Goal: Task Accomplishment & Management: Manage account settings

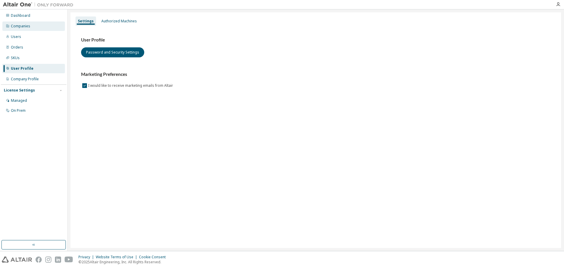
click at [24, 29] on div "Companies" at bounding box center [33, 25] width 63 height 9
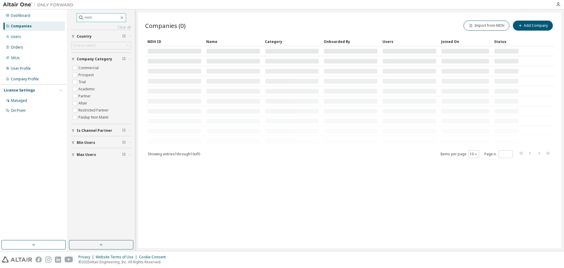
click at [104, 19] on input "text" at bounding box center [101, 18] width 35 height 6
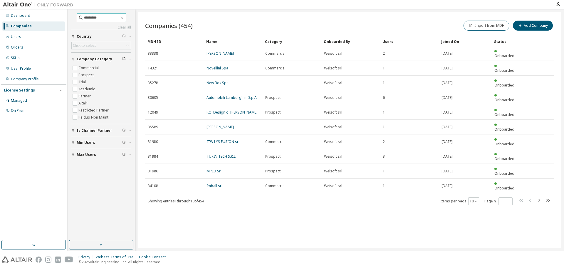
type input "*********"
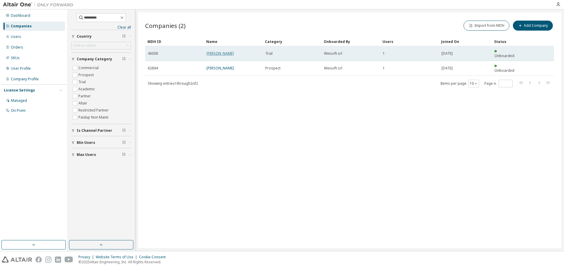
click at [224, 51] on link "Marcarino arredamenti" at bounding box center [220, 53] width 27 height 5
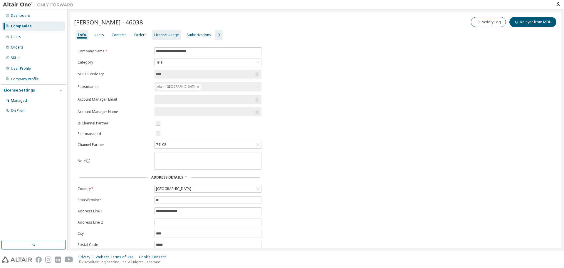
click at [155, 37] on div "License Usage" at bounding box center [166, 35] width 25 height 5
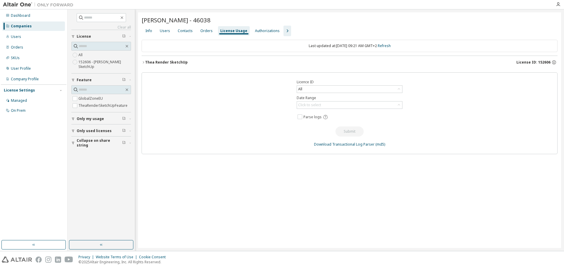
click at [161, 63] on div "Thea Render SketchUp" at bounding box center [166, 62] width 43 height 5
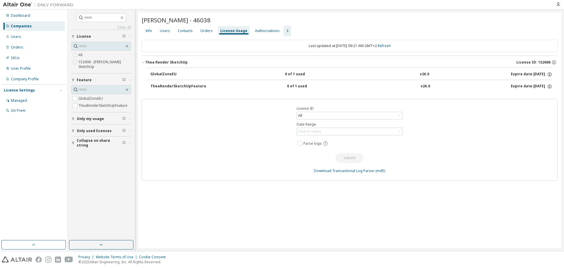
click at [176, 75] on div "GlobalZoneEU" at bounding box center [176, 74] width 53 height 5
click at [188, 30] on div "Contacts" at bounding box center [185, 31] width 15 height 5
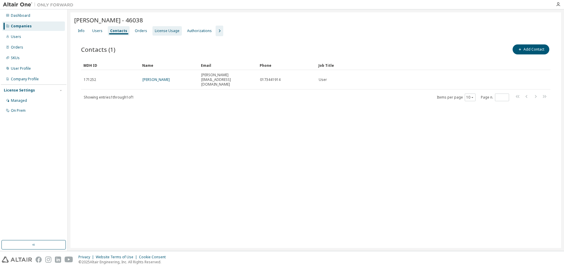
click at [153, 31] on div "License Usage" at bounding box center [167, 30] width 29 height 9
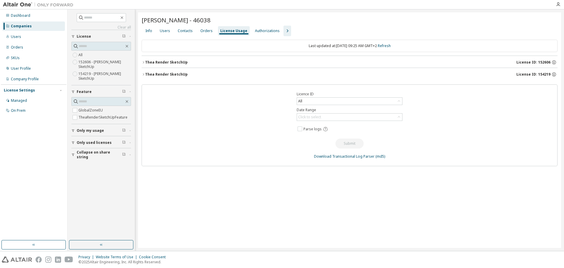
click at [164, 61] on div "Thea Render SketchUp" at bounding box center [166, 62] width 43 height 5
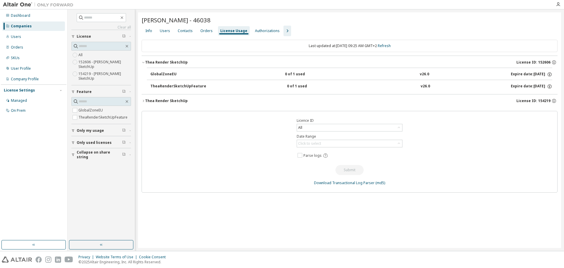
click at [430, 101] on div "[PERSON_NAME] SketchUp License ID: 154219" at bounding box center [351, 100] width 413 height 5
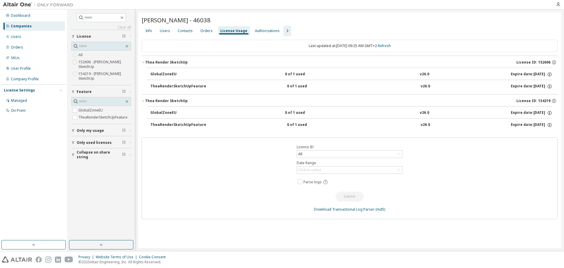
click at [430, 101] on div "[PERSON_NAME] SketchUp License ID: 154219" at bounding box center [351, 100] width 413 height 5
